Goal: Find specific page/section: Find specific page/section

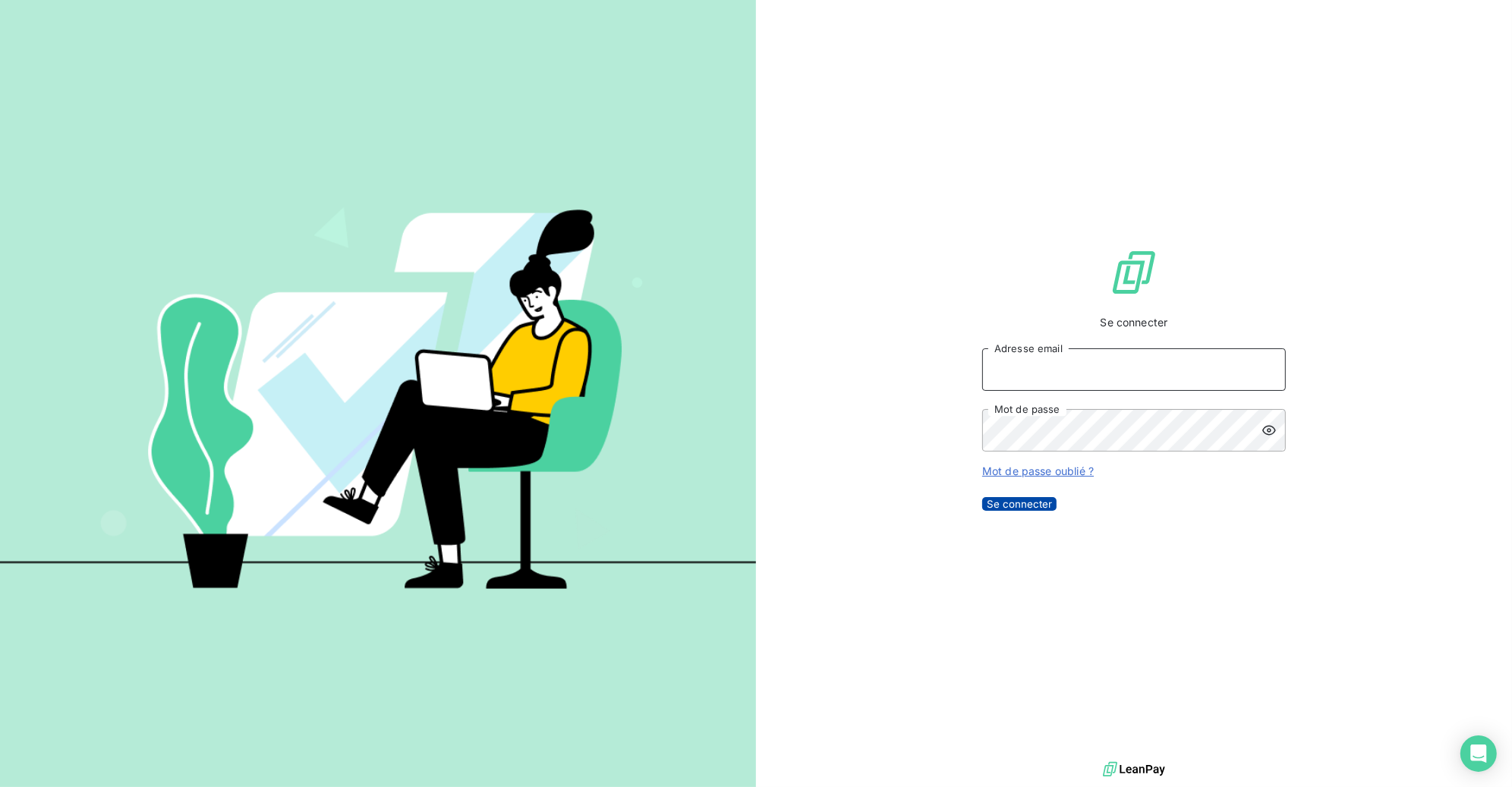
type input "jonathan.rejaud@wel.fr"
click at [1056, 510] on button "Se connecter" at bounding box center [1019, 504] width 75 height 13
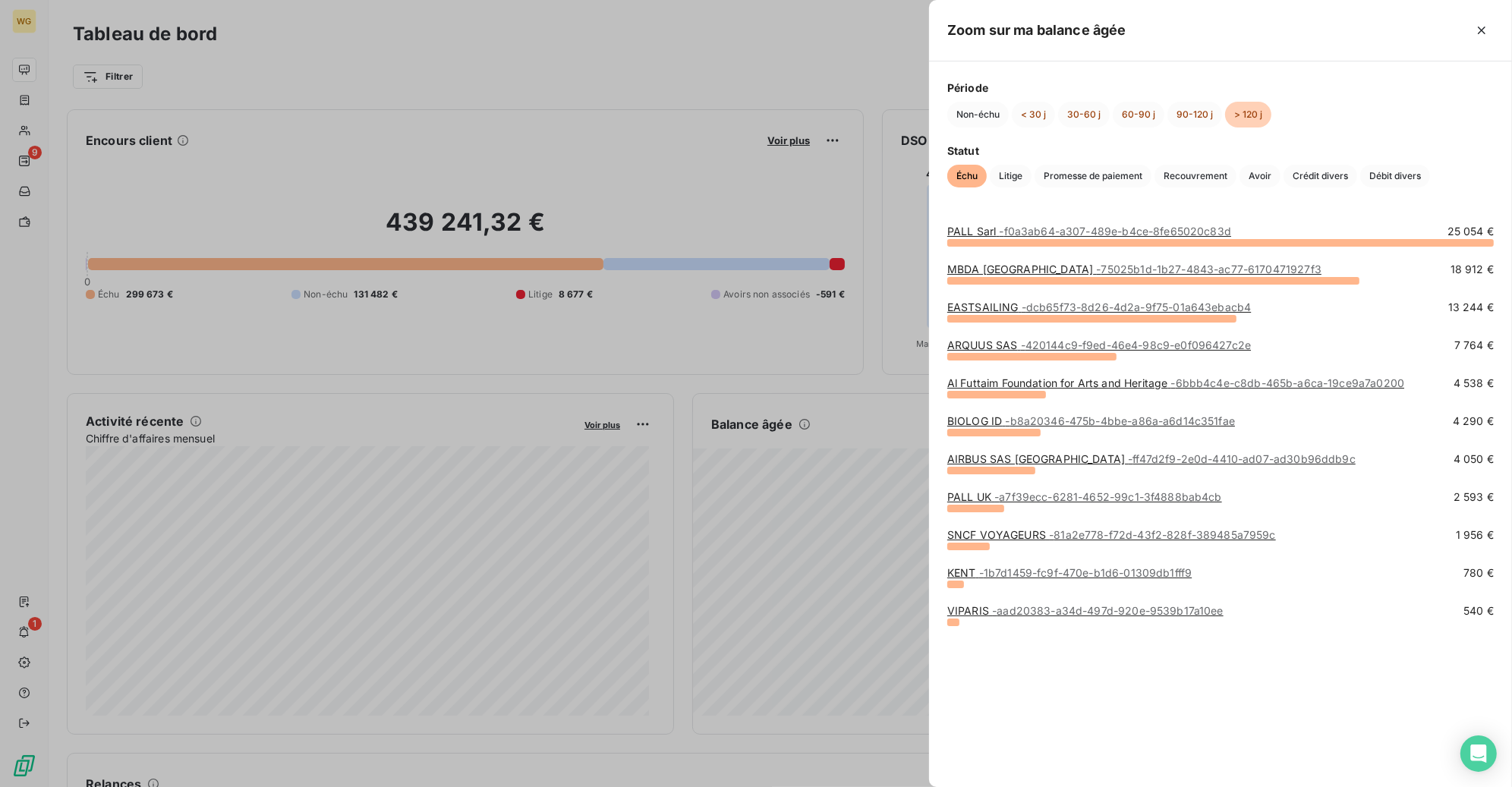
click at [170, 115] on div at bounding box center [756, 393] width 1512 height 787
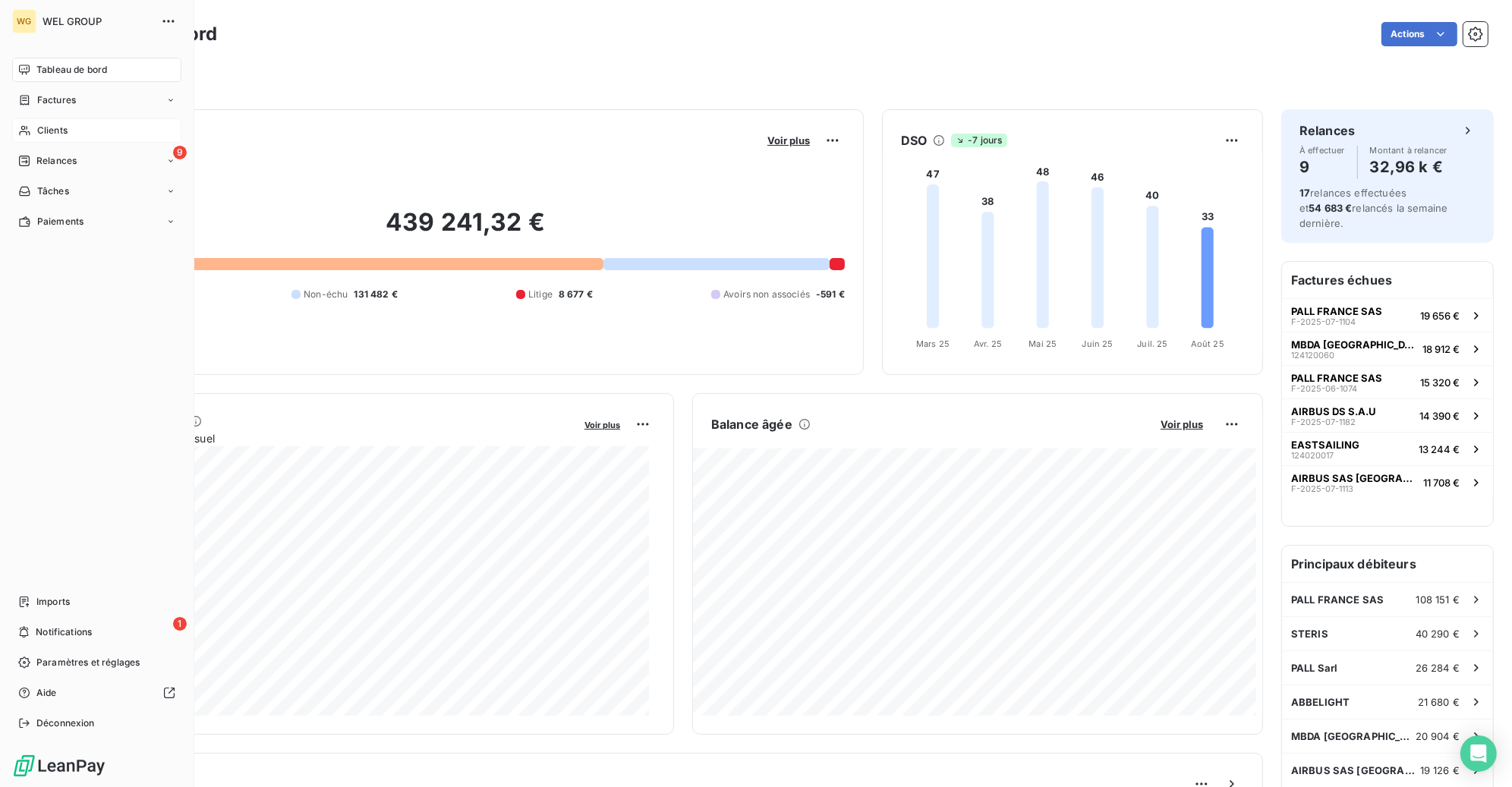
click at [59, 134] on span "Clients" at bounding box center [52, 131] width 30 height 13
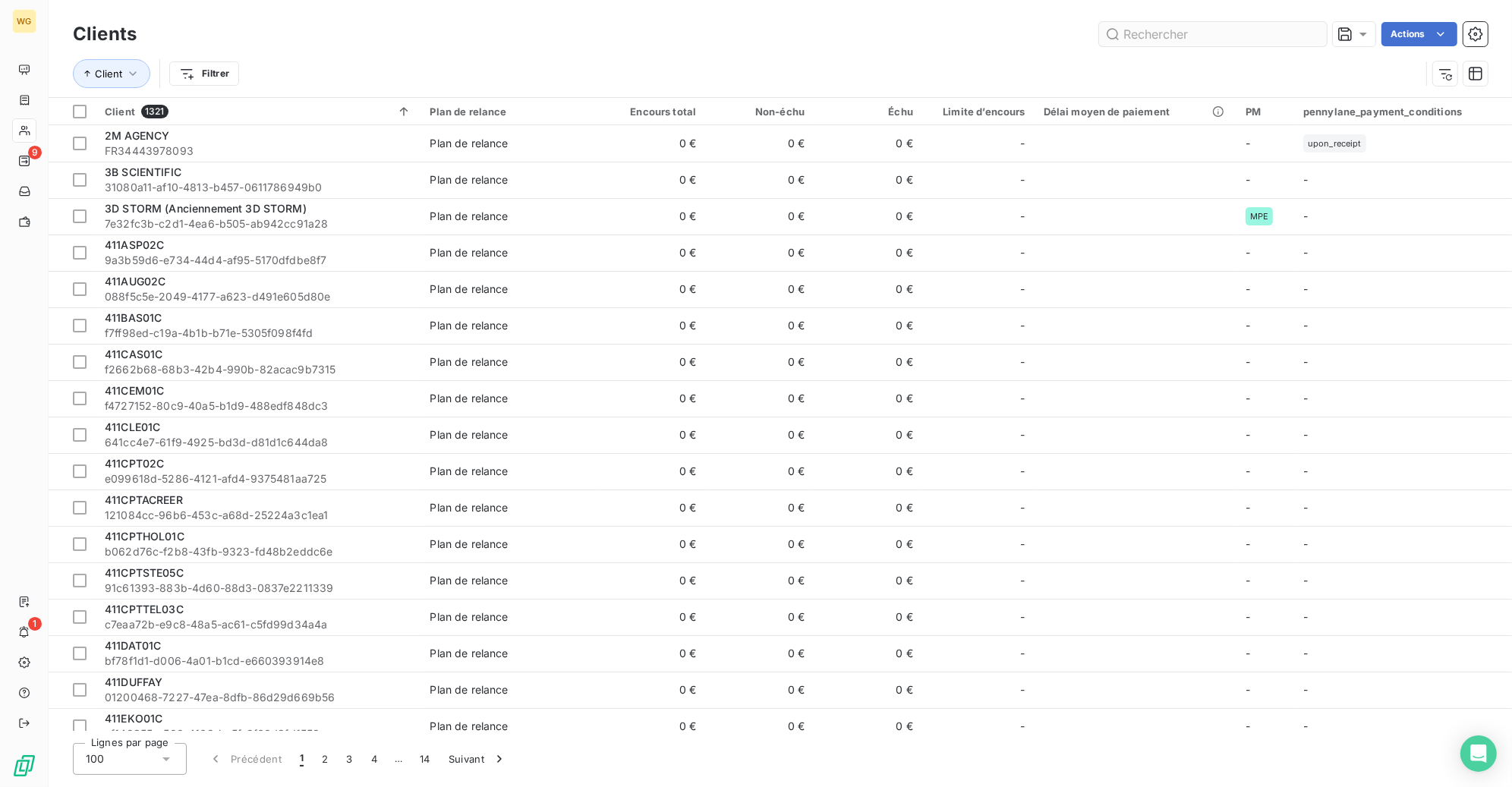
click at [1188, 27] on input "text" at bounding box center [1213, 34] width 227 height 25
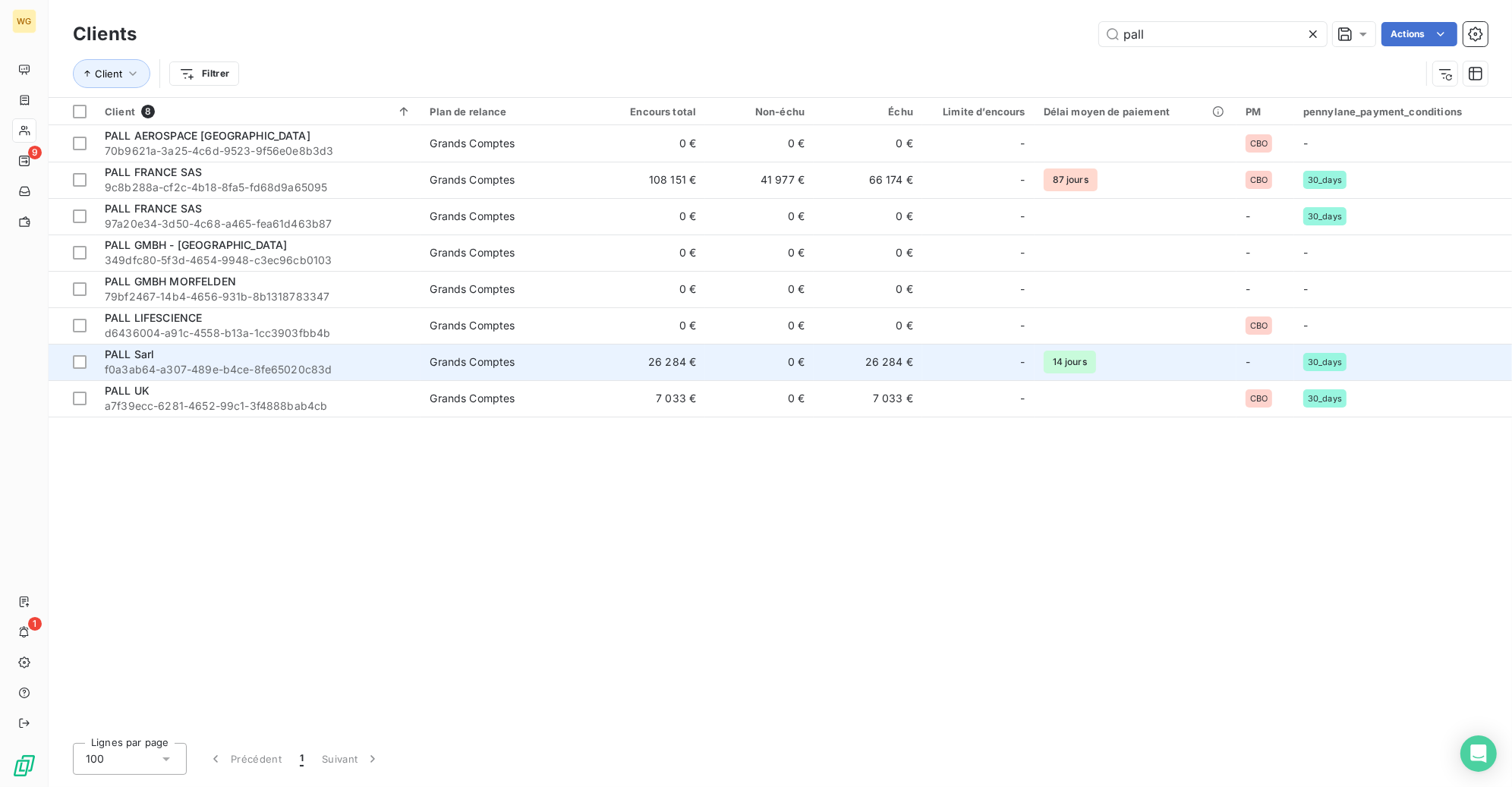
type input "pall"
click at [143, 355] on span "PALL Sarl" at bounding box center [130, 354] width 49 height 13
